Goal: Transaction & Acquisition: Purchase product/service

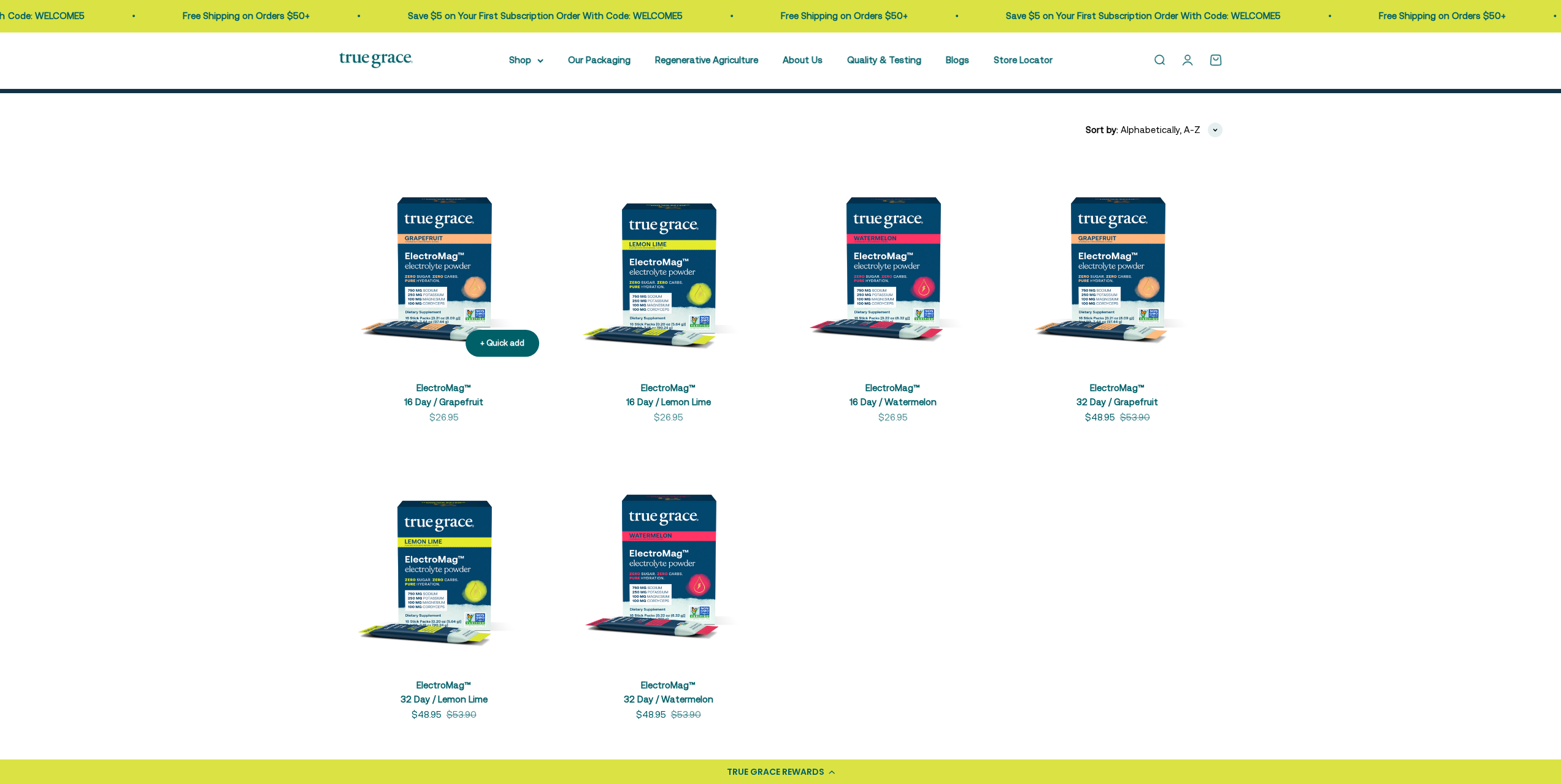
click at [449, 390] on link "ElectroMag™ 16 Day / Grapefruit" at bounding box center [444, 395] width 79 height 25
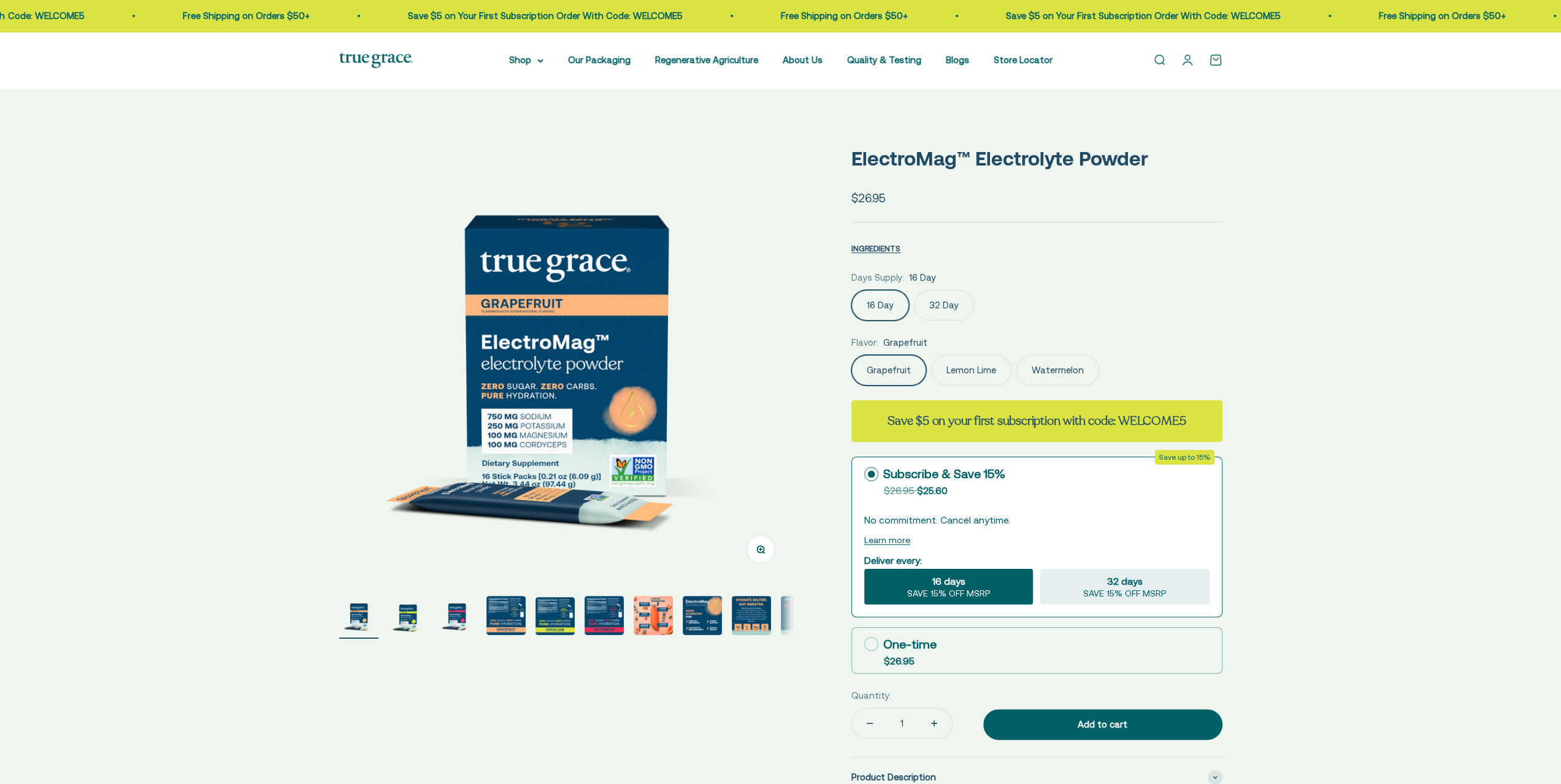
select select "3"
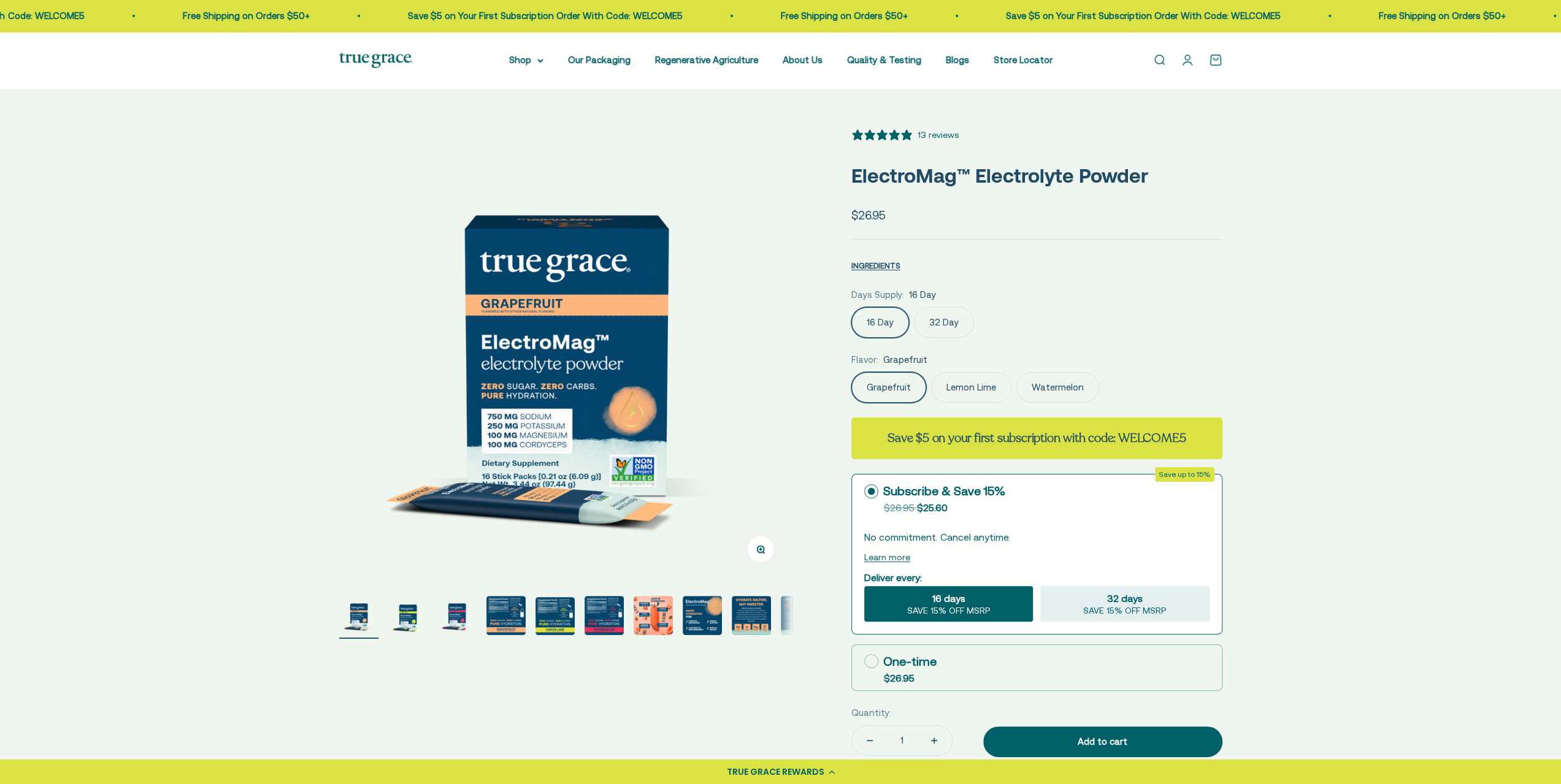
click at [510, 610] on img "Go to item 4" at bounding box center [506, 615] width 40 height 40
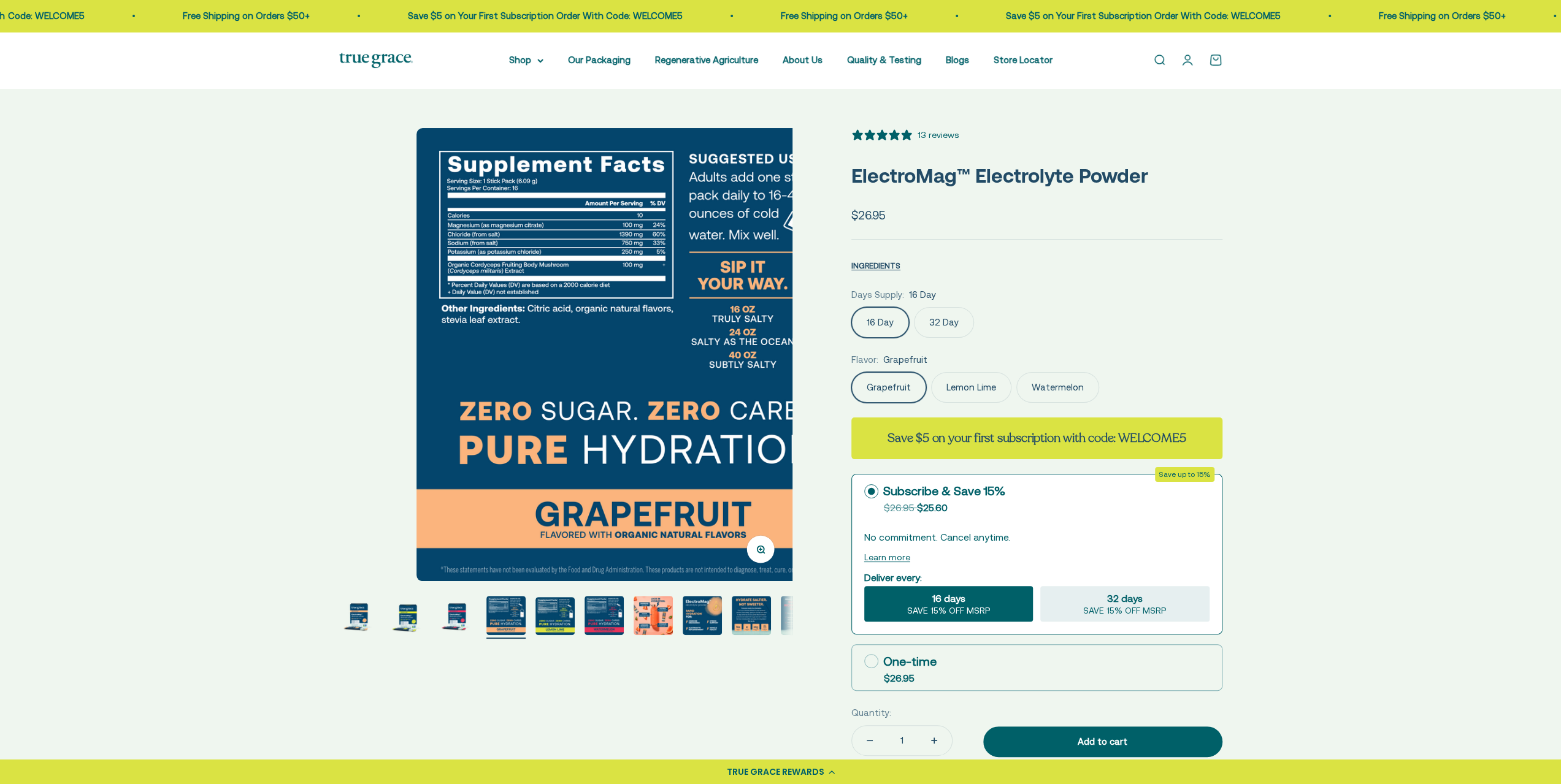
scroll to position [0, 1404]
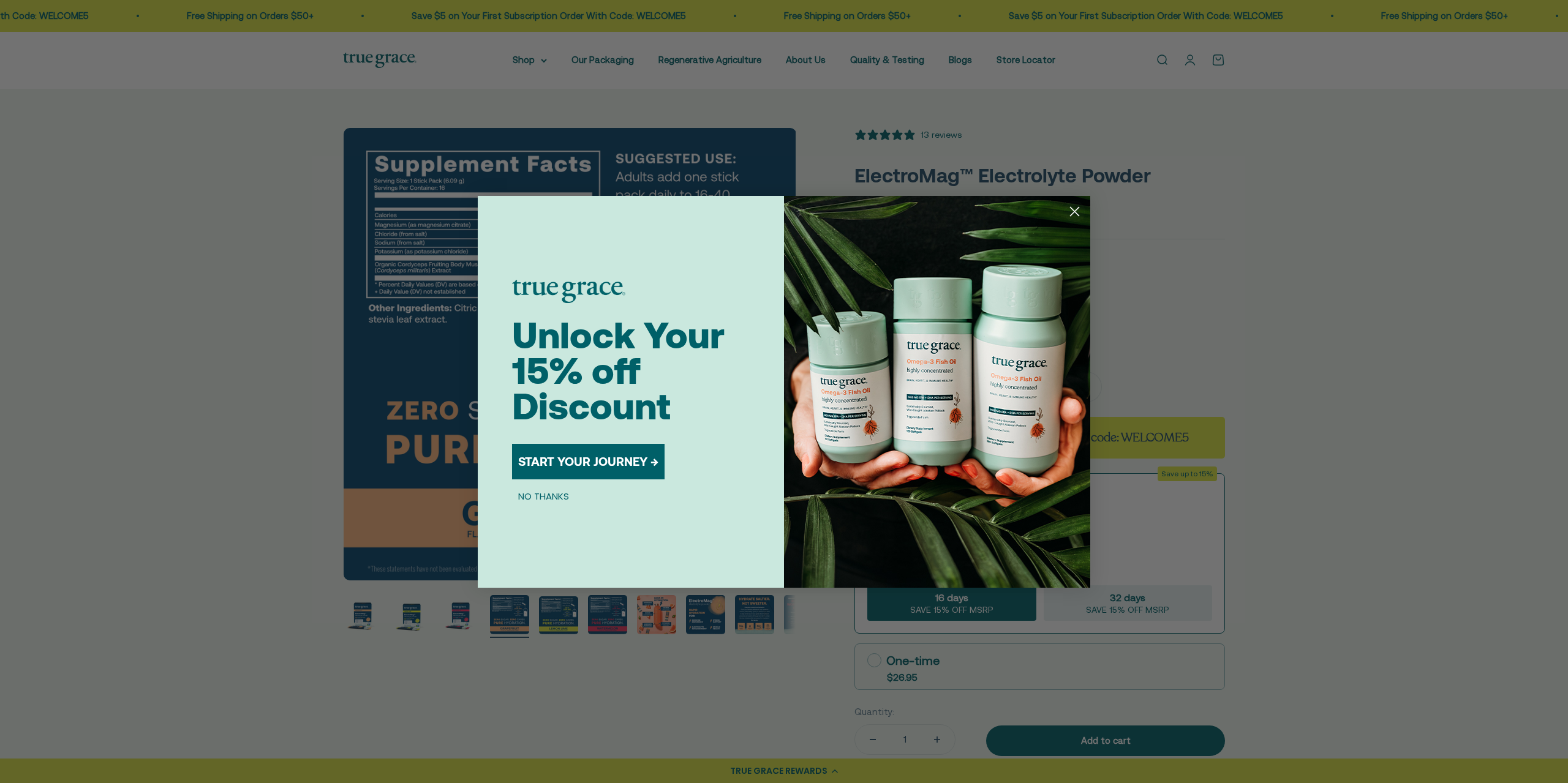
click at [1079, 214] on circle "Close dialog" at bounding box center [1074, 211] width 20 height 20
